Goal: Transaction & Acquisition: Subscribe to service/newsletter

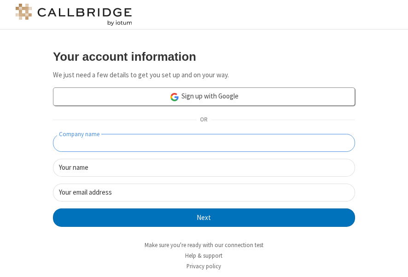
click at [226, 137] on input "Company name" at bounding box center [204, 143] width 302 height 18
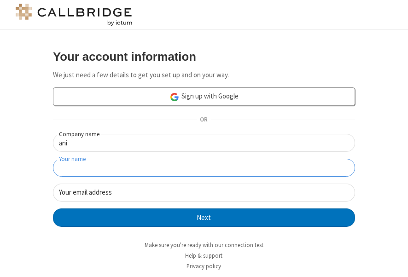
click at [220, 164] on input "Your name" at bounding box center [204, 168] width 302 height 18
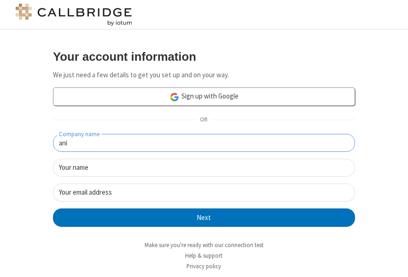
click at [217, 146] on input "ani" at bounding box center [204, 143] width 302 height 18
type input "a"
type input "r"
click at [55, 144] on input "Reg180925" at bounding box center [204, 143] width 302 height 18
type input "StagReg180925"
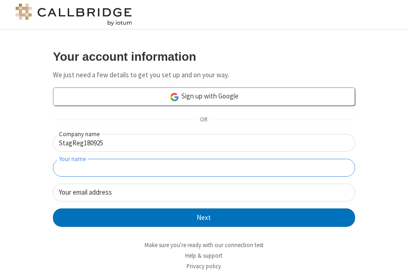
click at [118, 162] on input "Your name" at bounding box center [204, 168] width 302 height 18
type input "[PERSON_NAME]"
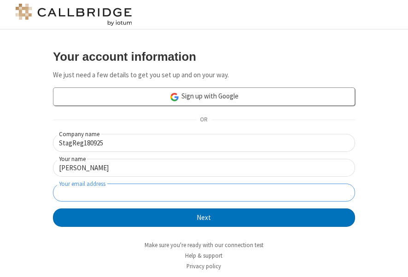
click at [122, 190] on input "Your email address" at bounding box center [204, 193] width 302 height 18
type input "[PERSON_NAME][EMAIL_ADDRESS][DOMAIN_NAME]"
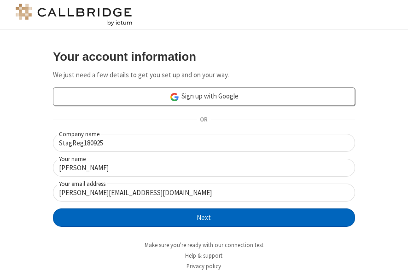
click at [194, 209] on button "Next" at bounding box center [204, 218] width 302 height 18
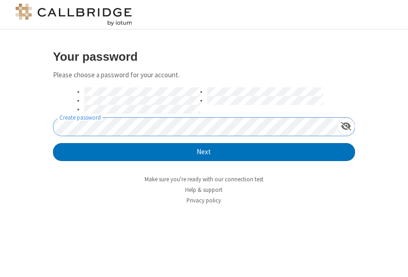
click button "Next" at bounding box center [204, 152] width 302 height 18
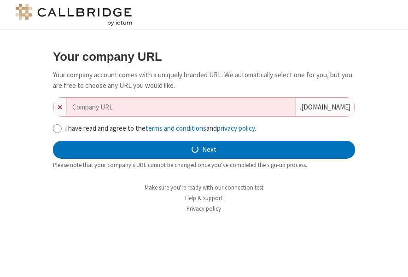
type input "stagreg180925"
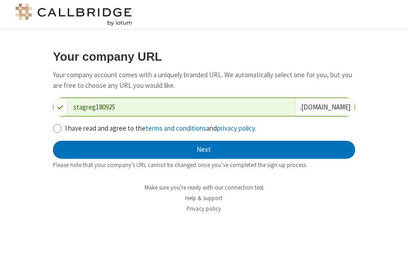
click at [85, 128] on label "I have read and agree to the terms and conditions and privacy policy ." at bounding box center [210, 128] width 290 height 11
click at [62, 128] on input "I have read and agree to the terms and conditions and privacy policy ." at bounding box center [57, 129] width 9 height 10
checkbox input "true"
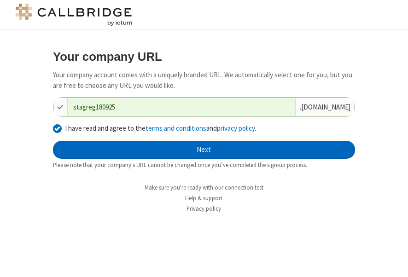
click at [174, 145] on button "Next" at bounding box center [204, 150] width 302 height 18
click at [232, 148] on button "Next" at bounding box center [204, 150] width 302 height 18
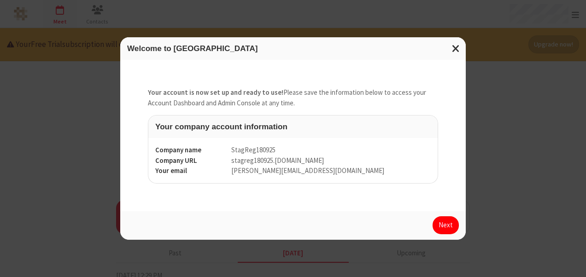
click at [407, 221] on button "Next" at bounding box center [445, 225] width 26 height 18
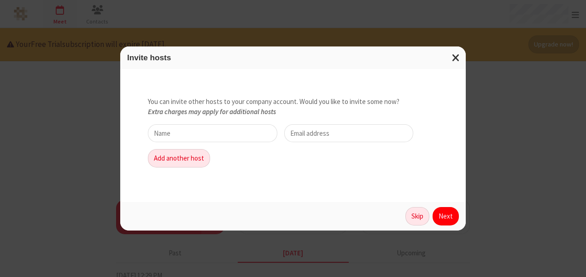
click at [407, 221] on button "Next" at bounding box center [445, 216] width 26 height 18
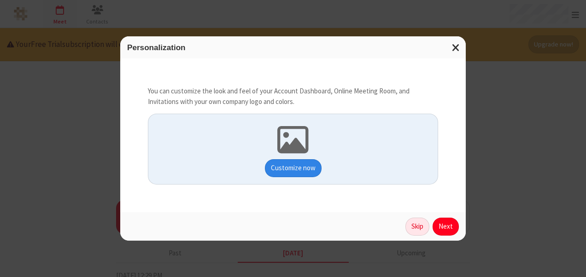
click at [297, 170] on button "Customize now" at bounding box center [293, 168] width 57 height 18
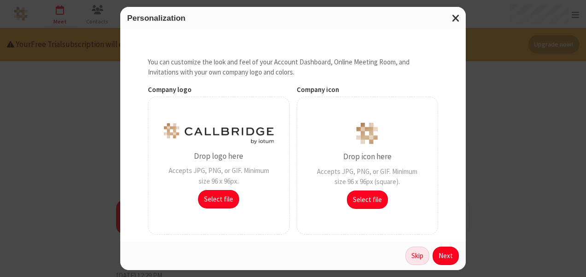
scroll to position [78, 0]
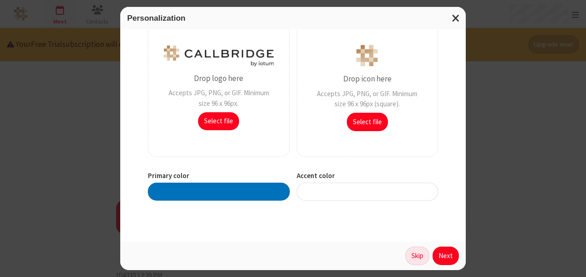
click at [329, 193] on div at bounding box center [368, 192] width 142 height 18
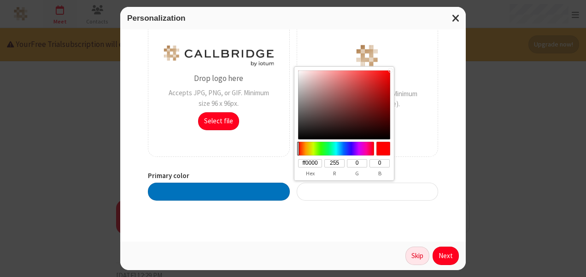
type input "#00ff95"
type input "00ff95"
type input "0"
type input "255"
type input "149"
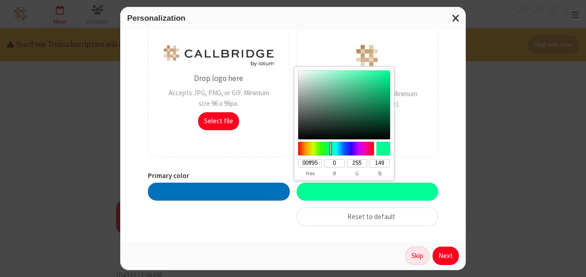
click at [331, 146] on div at bounding box center [336, 149] width 79 height 14
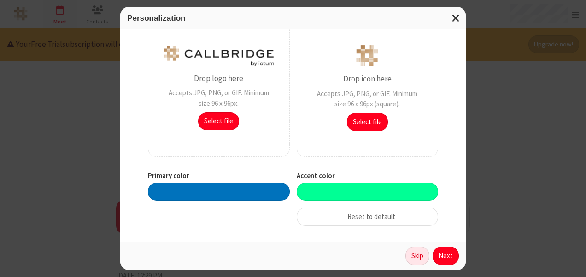
click at [203, 192] on div at bounding box center [219, 192] width 142 height 18
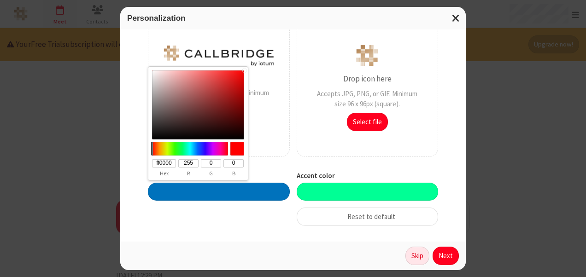
type input "#ff001f"
type input "ff001f"
type input "31"
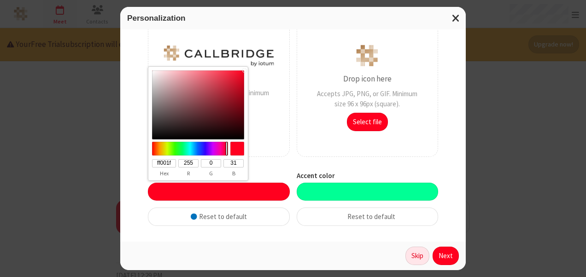
click at [227, 151] on div at bounding box center [190, 149] width 79 height 14
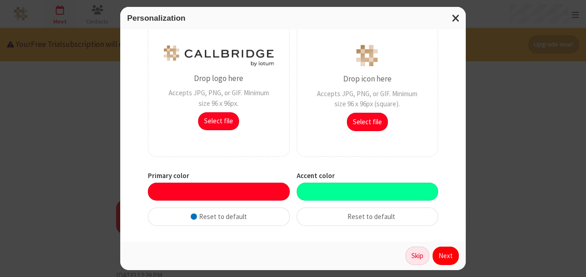
click at [407, 259] on button "Next" at bounding box center [445, 256] width 26 height 18
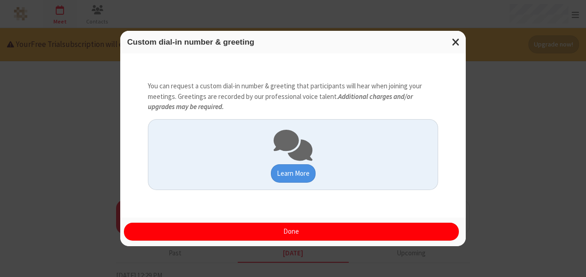
click at [370, 233] on button "Done" at bounding box center [291, 232] width 335 height 18
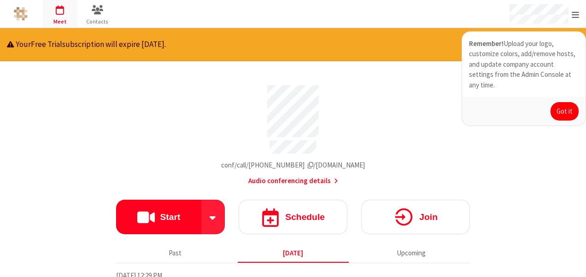
click at [407, 102] on button "Got it" at bounding box center [564, 111] width 28 height 18
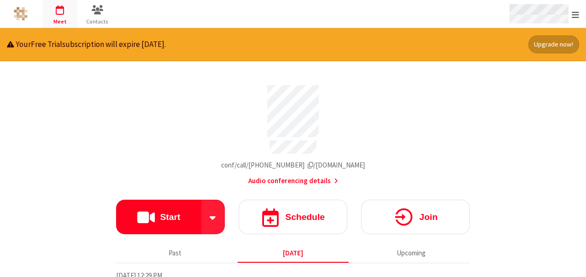
click at [407, 13] on div "Open menu" at bounding box center [543, 14] width 85 height 28
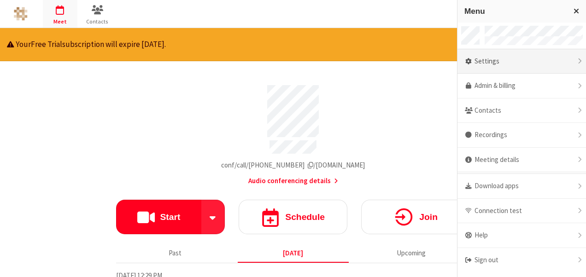
click at [407, 57] on div "Settings" at bounding box center [521, 61] width 128 height 25
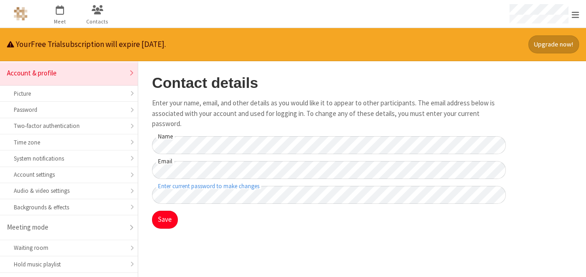
scroll to position [146, 0]
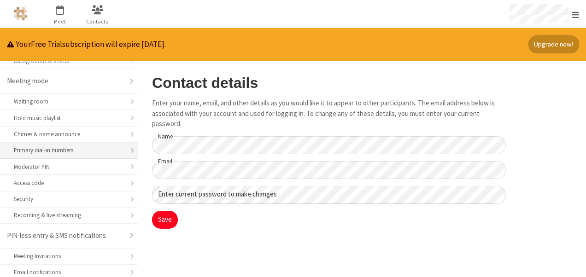
click at [99, 146] on div "Primary dial-in numbers" at bounding box center [69, 150] width 110 height 9
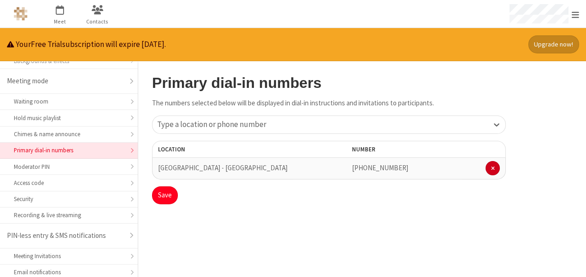
click at [407, 42] on button "Upgrade now!" at bounding box center [553, 44] width 51 height 18
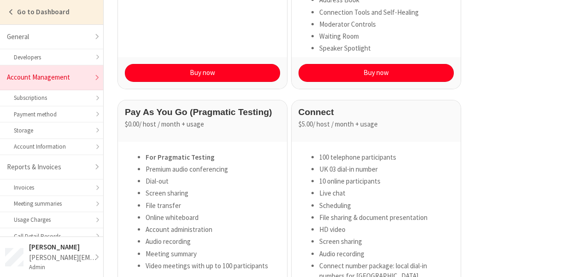
scroll to position [239, 0]
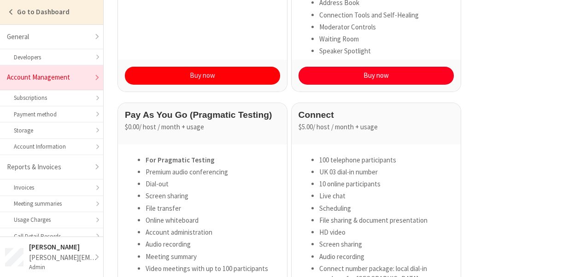
click at [208, 80] on button "Buy now" at bounding box center [202, 76] width 155 height 18
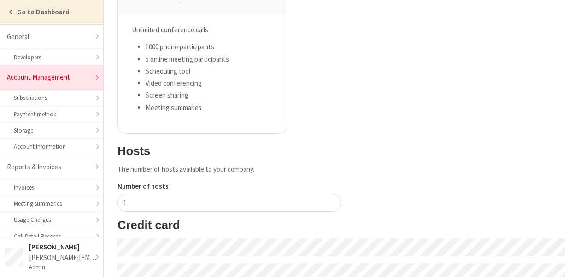
scroll to position [219, 0]
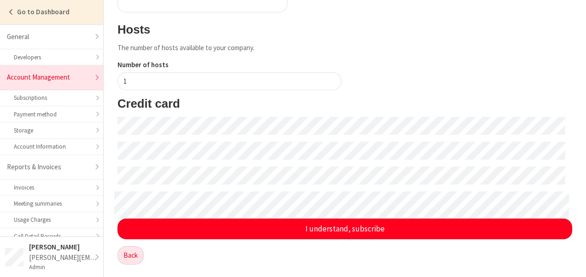
click at [294, 165] on form "Credit card I understand, subscribe" at bounding box center [344, 168] width 454 height 143
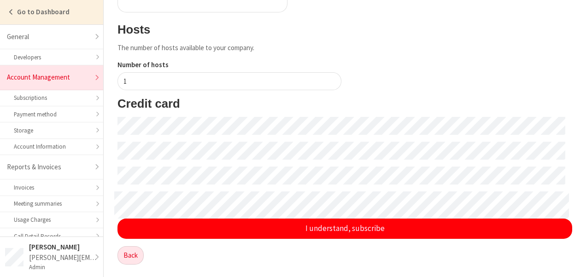
click at [321, 224] on button "I understand, subscribe" at bounding box center [344, 229] width 454 height 21
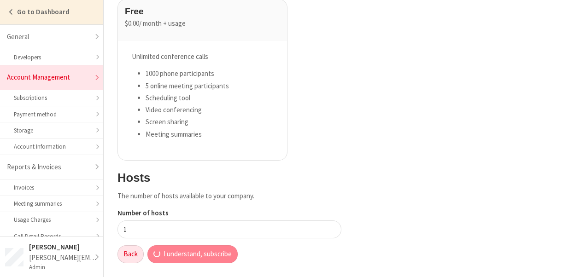
scroll to position [70, 0]
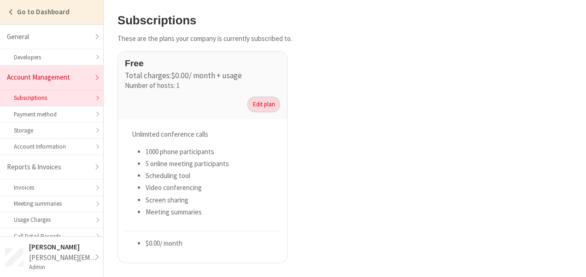
click at [266, 99] on link "Edit plan" at bounding box center [263, 105] width 33 height 16
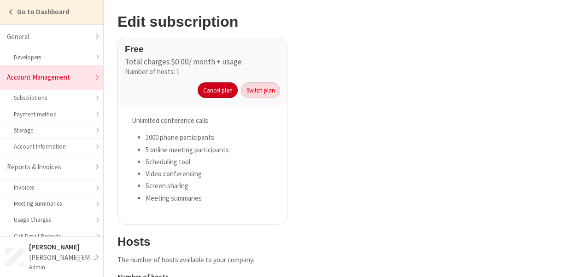
click at [264, 87] on link "Switch plan" at bounding box center [260, 90] width 39 height 16
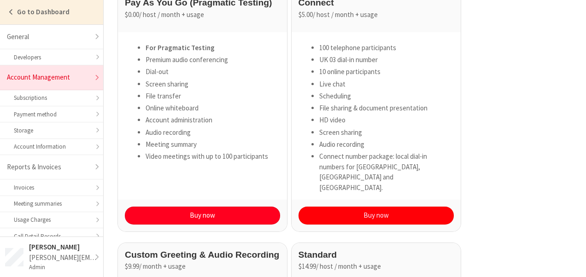
click at [372, 207] on button "Buy now" at bounding box center [375, 216] width 155 height 18
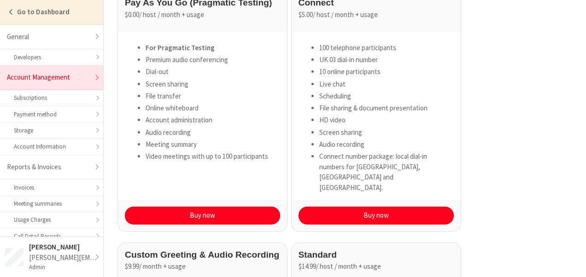
scroll to position [82, 0]
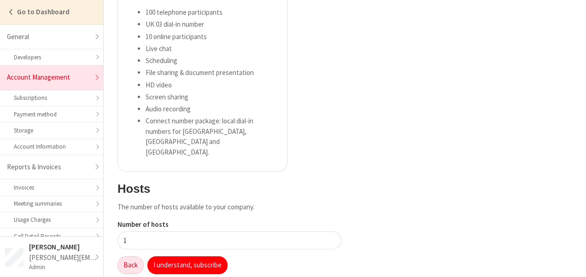
click at [191, 257] on button "I understand, subscribe" at bounding box center [187, 265] width 80 height 18
